Goal: Transaction & Acquisition: Subscribe to service/newsletter

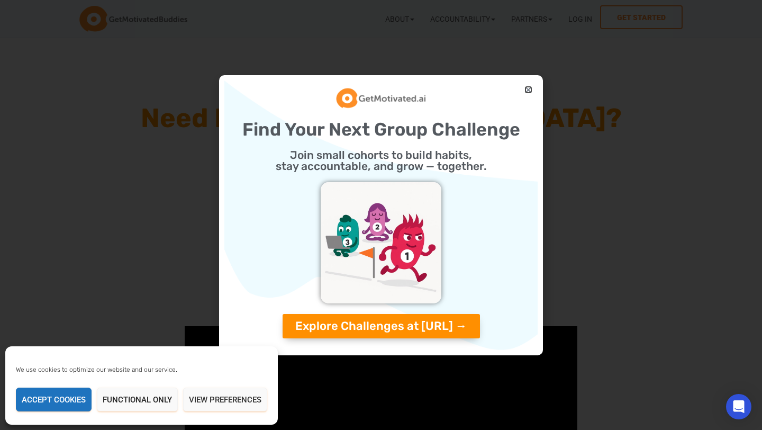
click at [526, 87] on icon "Close" at bounding box center [529, 90] width 8 height 8
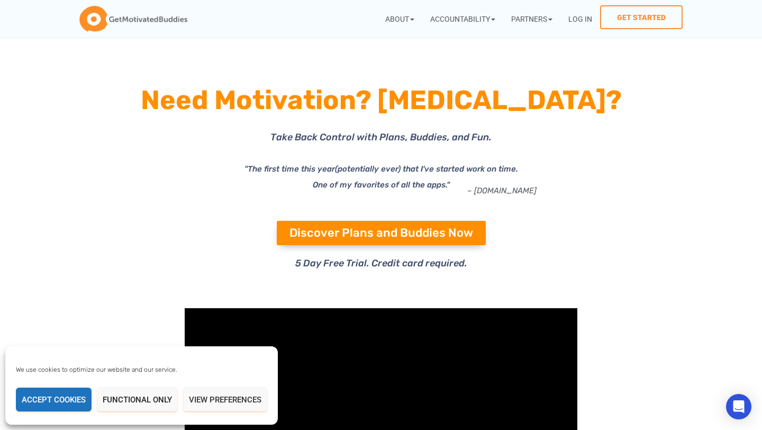
scroll to position [22, 0]
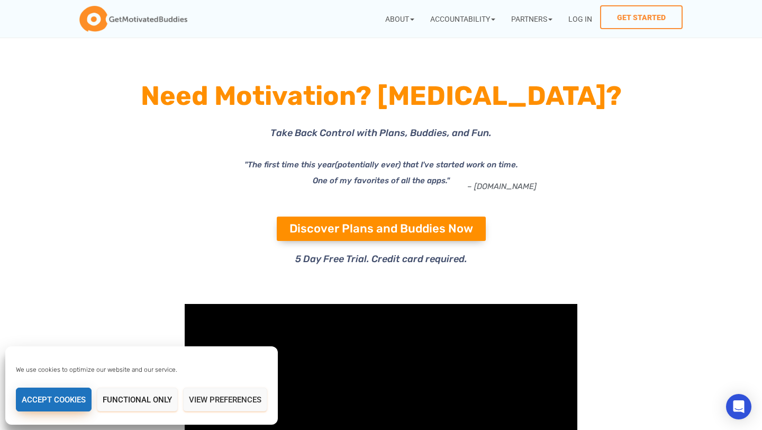
click at [58, 406] on button "Accept cookies" at bounding box center [54, 399] width 76 height 24
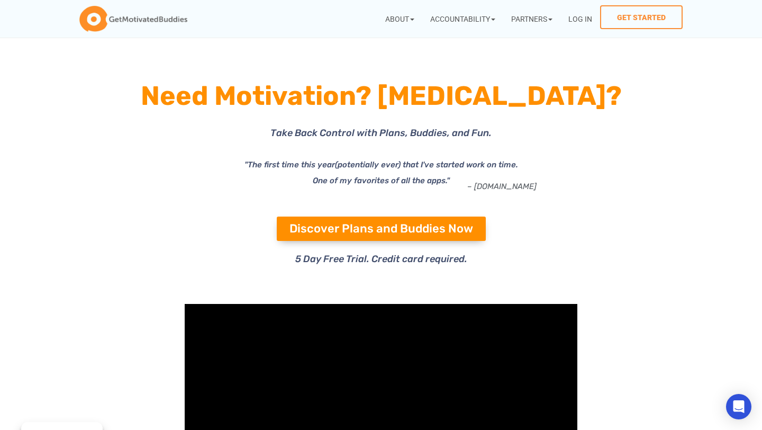
scroll to position [33, 0]
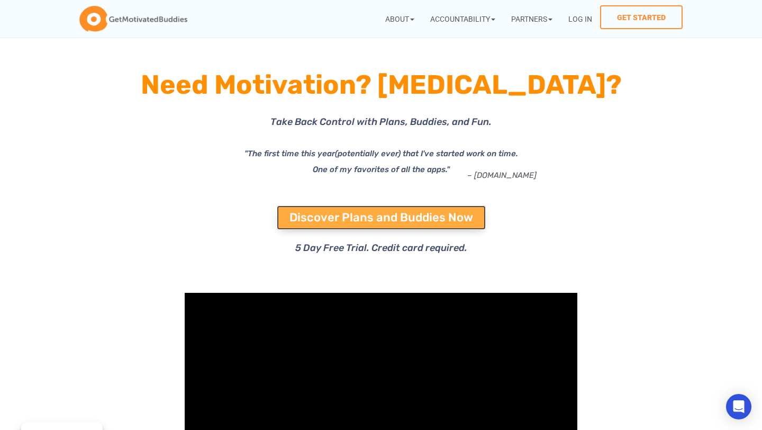
click at [364, 218] on span "Discover Plans and Buddies Now" at bounding box center [382, 218] width 184 height 12
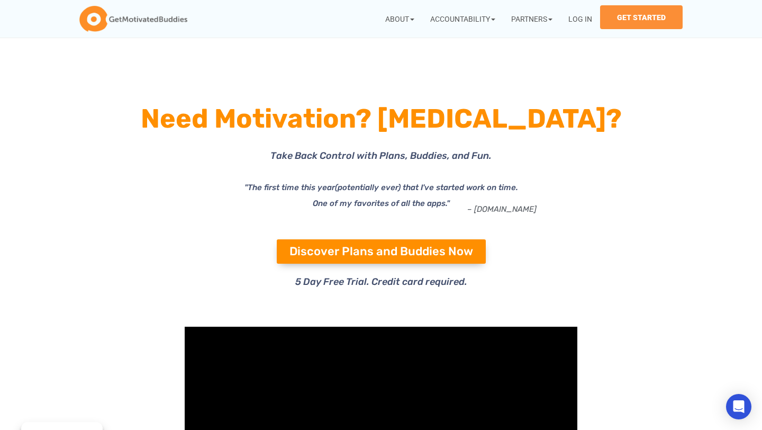
scroll to position [34, 0]
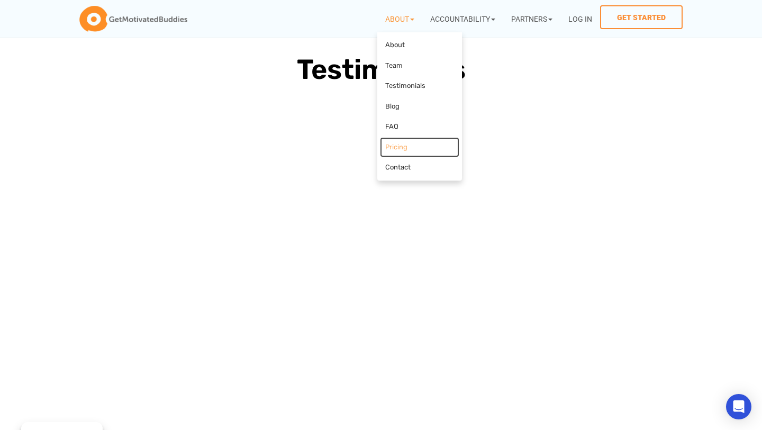
click at [400, 146] on link "Pricing" at bounding box center [419, 147] width 79 height 21
